Goal: Navigation & Orientation: Find specific page/section

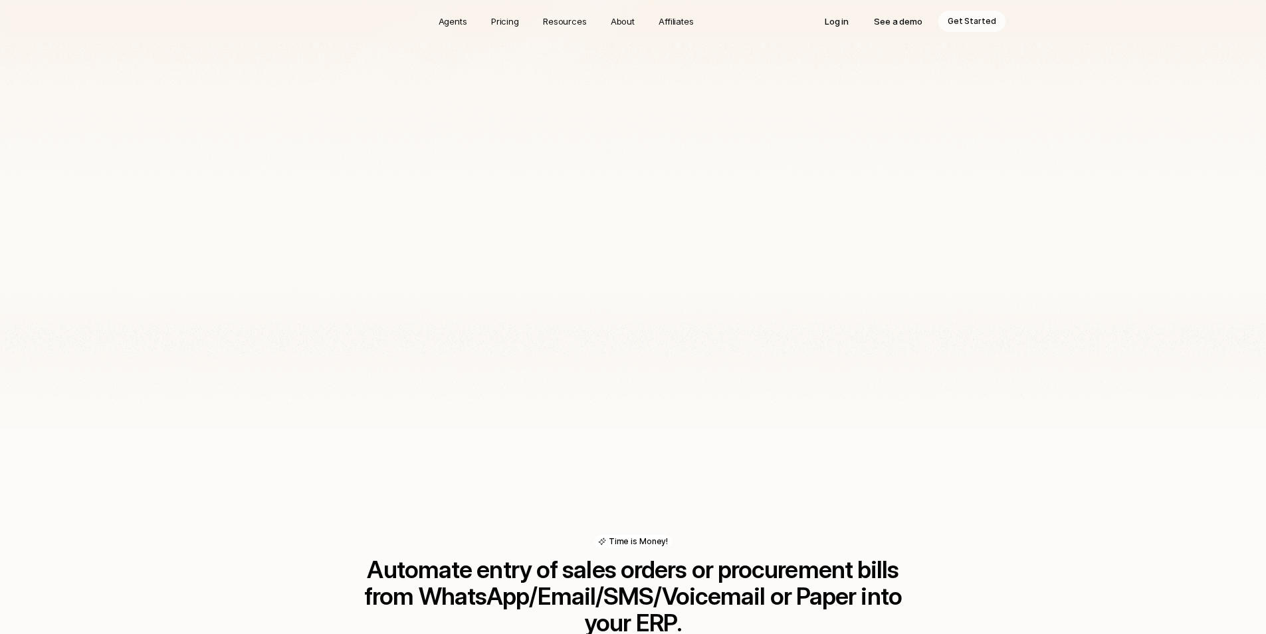
scroll to position [537, 0]
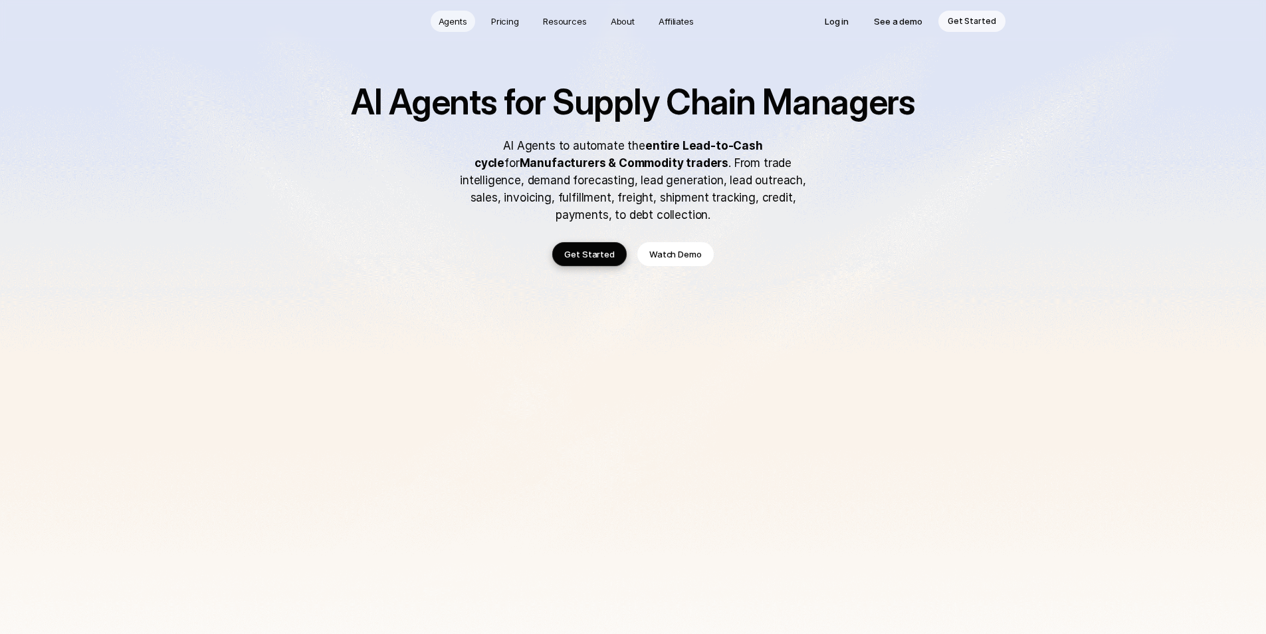
click at [456, 21] on p "Agents" at bounding box center [453, 21] width 29 height 13
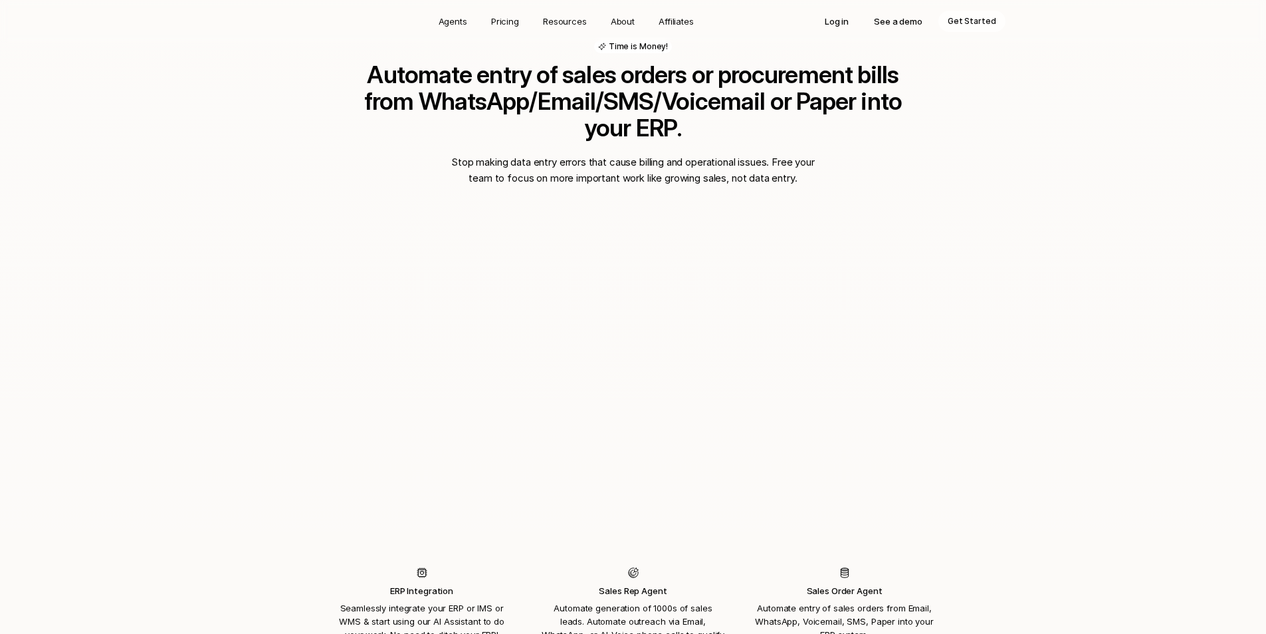
scroll to position [495, 0]
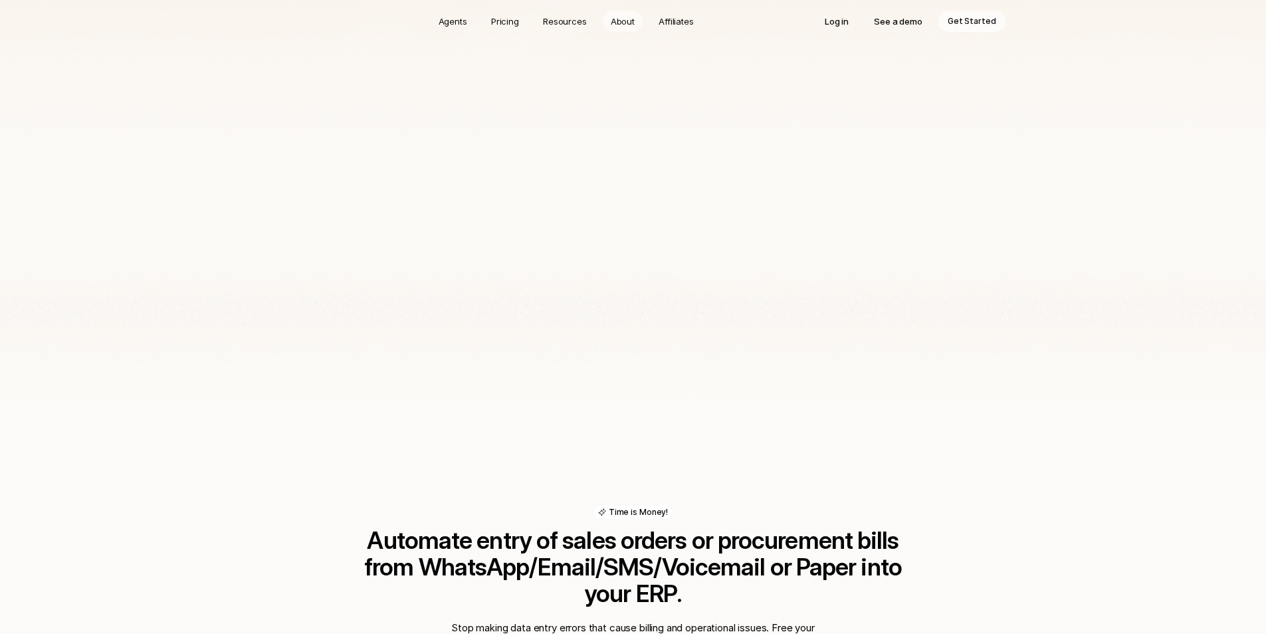
click at [628, 19] on p "About" at bounding box center [623, 21] width 24 height 13
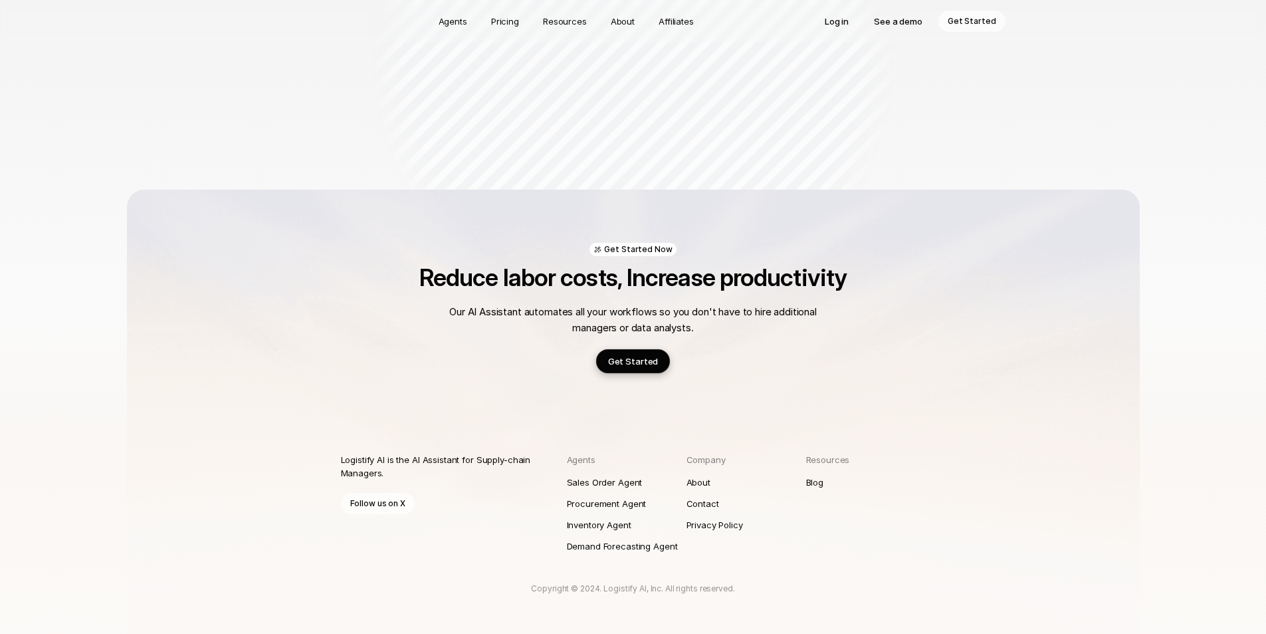
scroll to position [1434, 0]
